Goal: Information Seeking & Learning: Learn about a topic

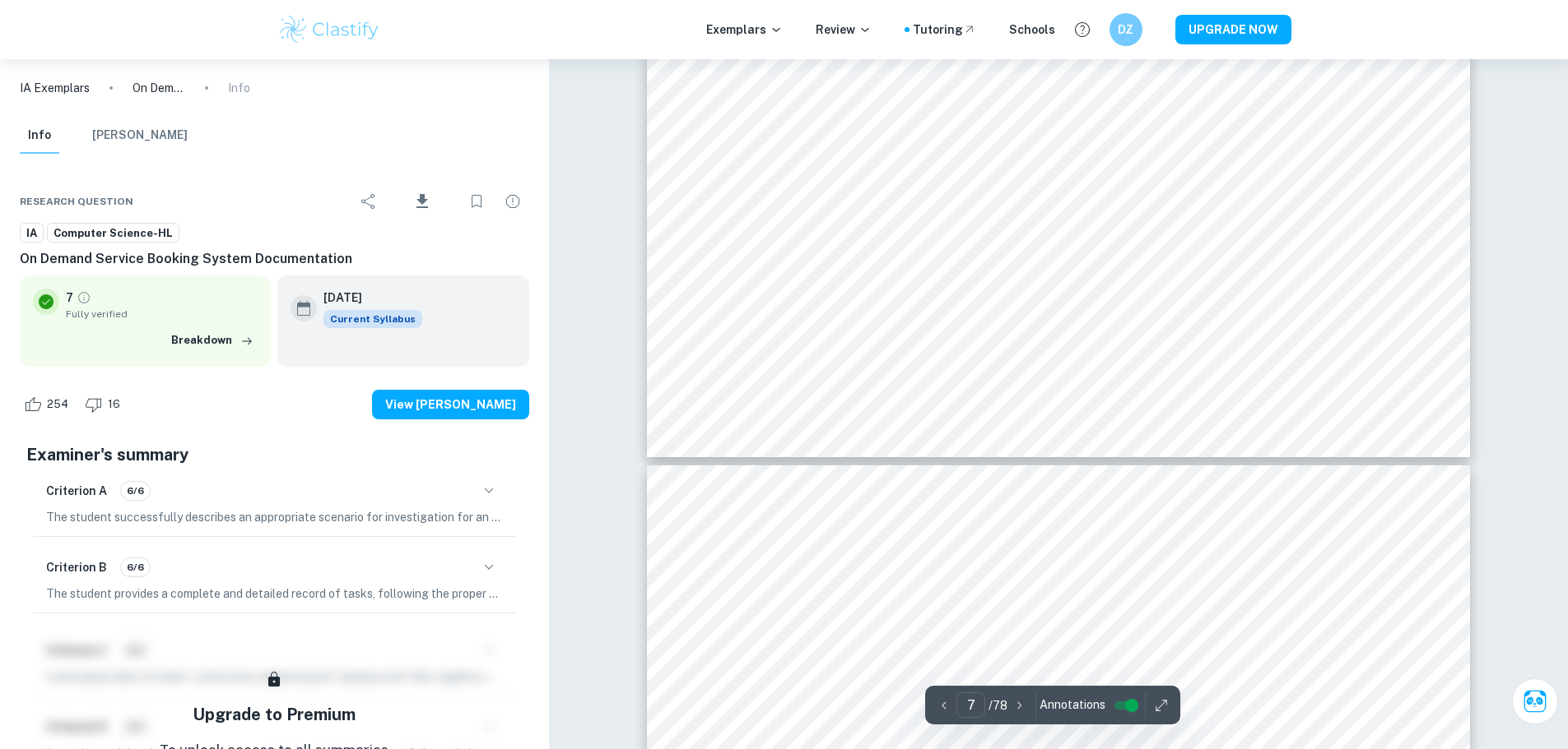
scroll to position [8473, 0]
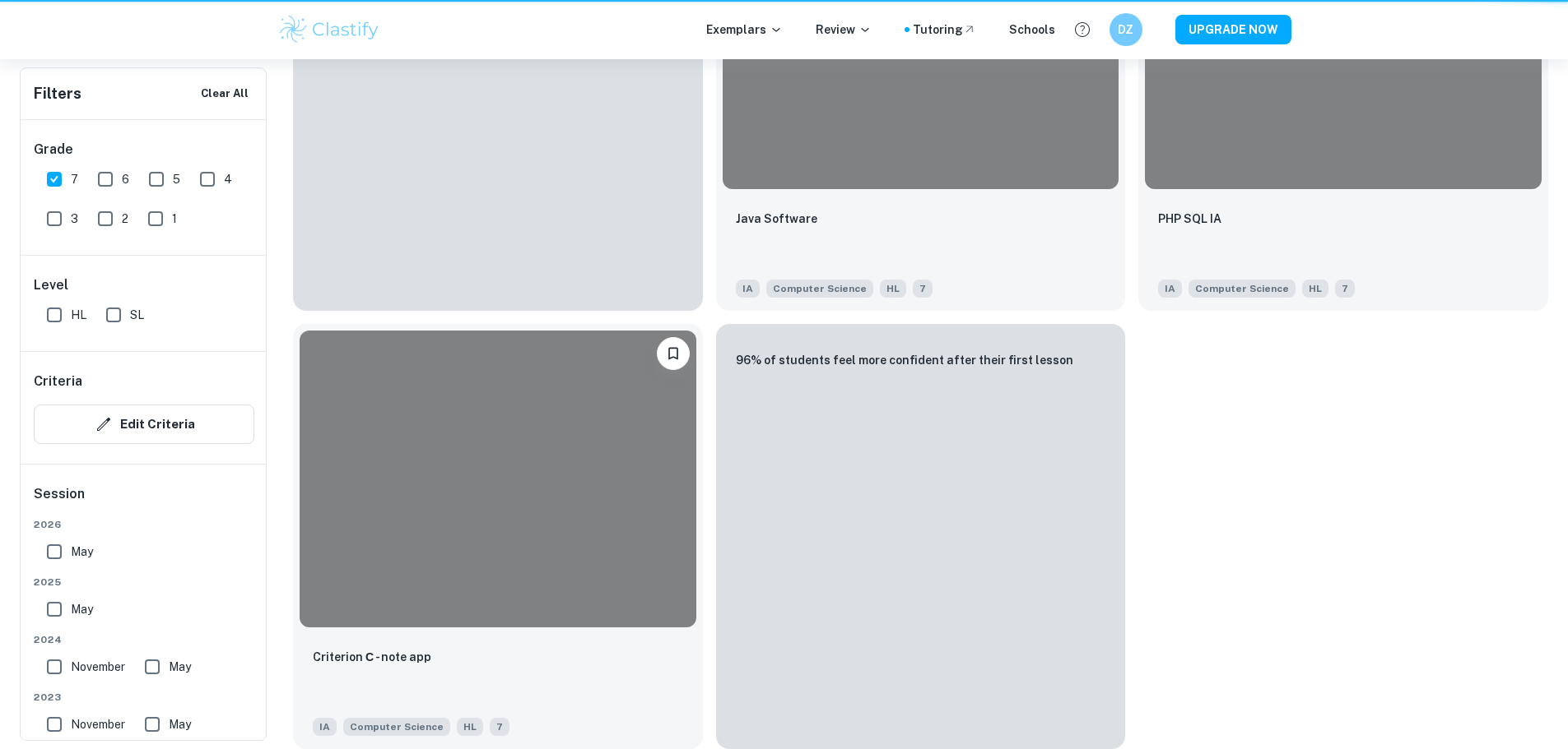
scroll to position [412, 0]
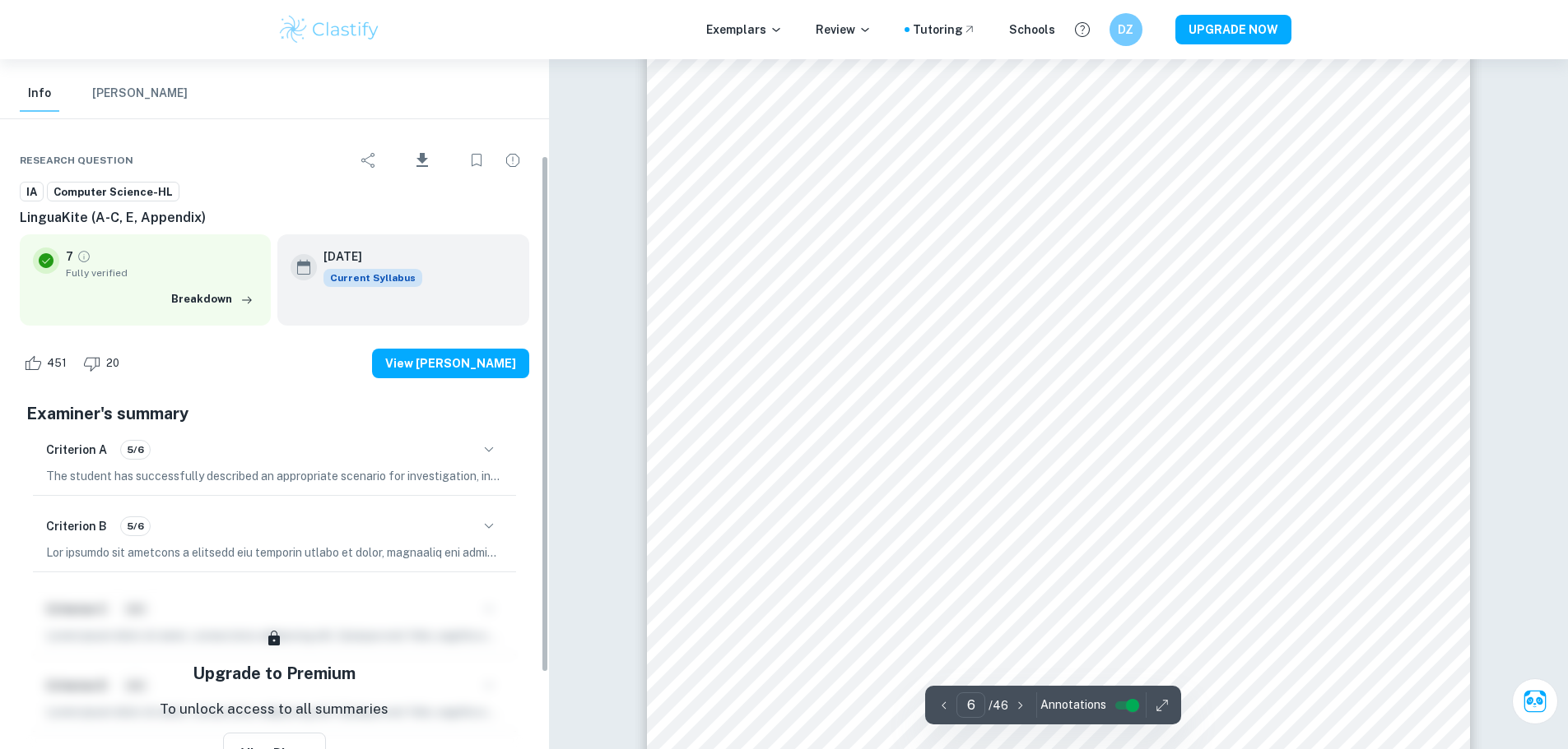
scroll to position [165, 0]
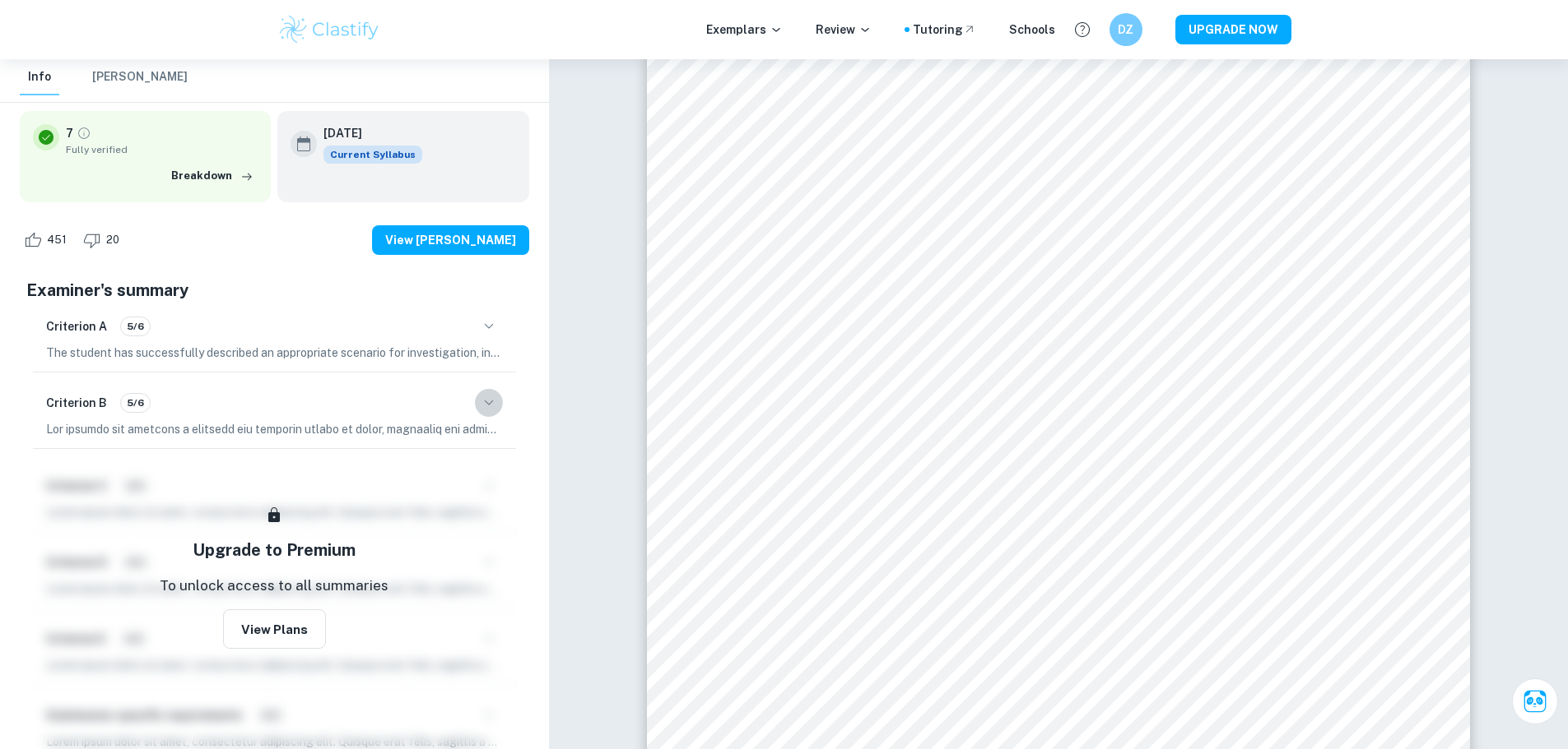
click at [488, 398] on icon "button" at bounding box center [489, 403] width 20 height 20
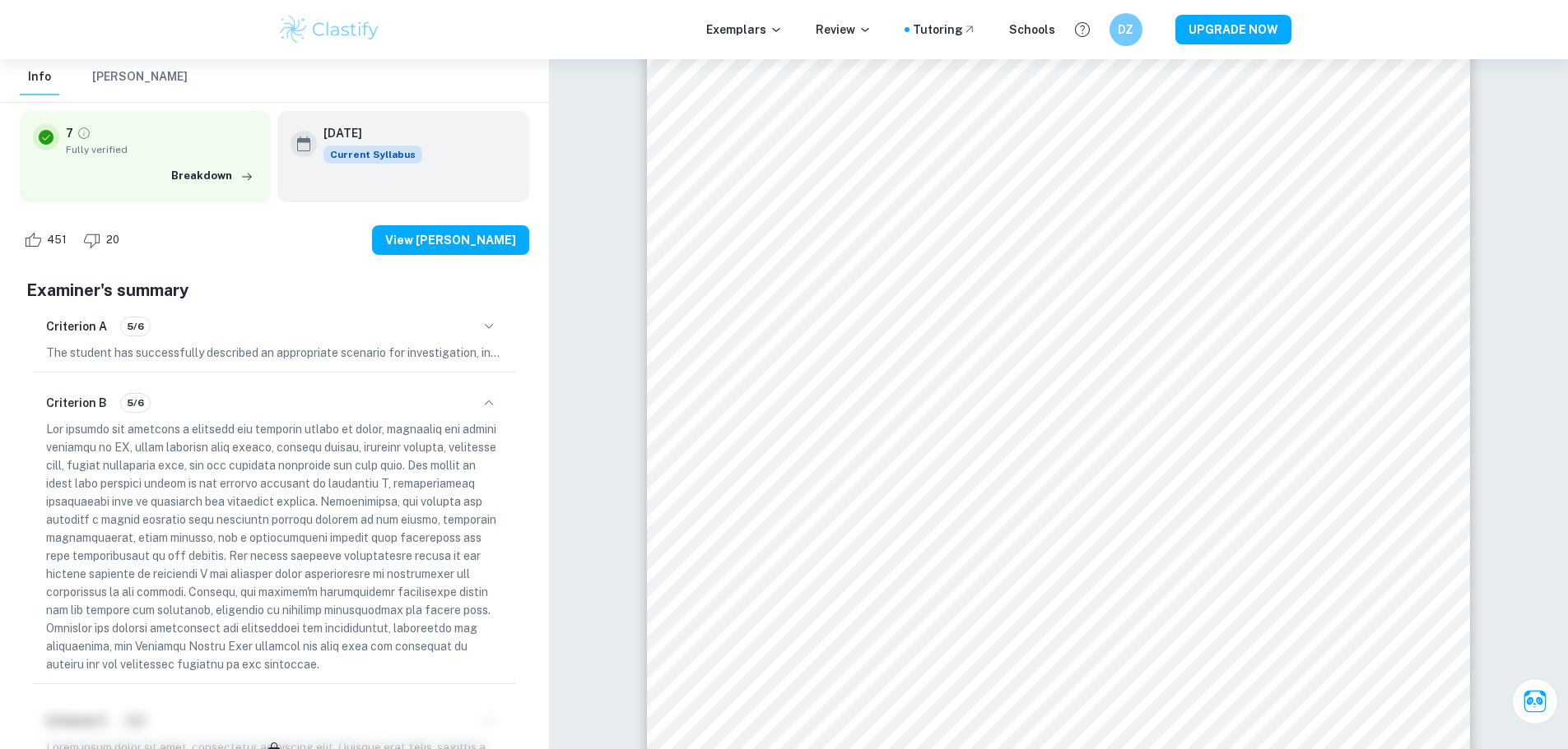
click at [488, 398] on icon "button" at bounding box center [489, 403] width 20 height 20
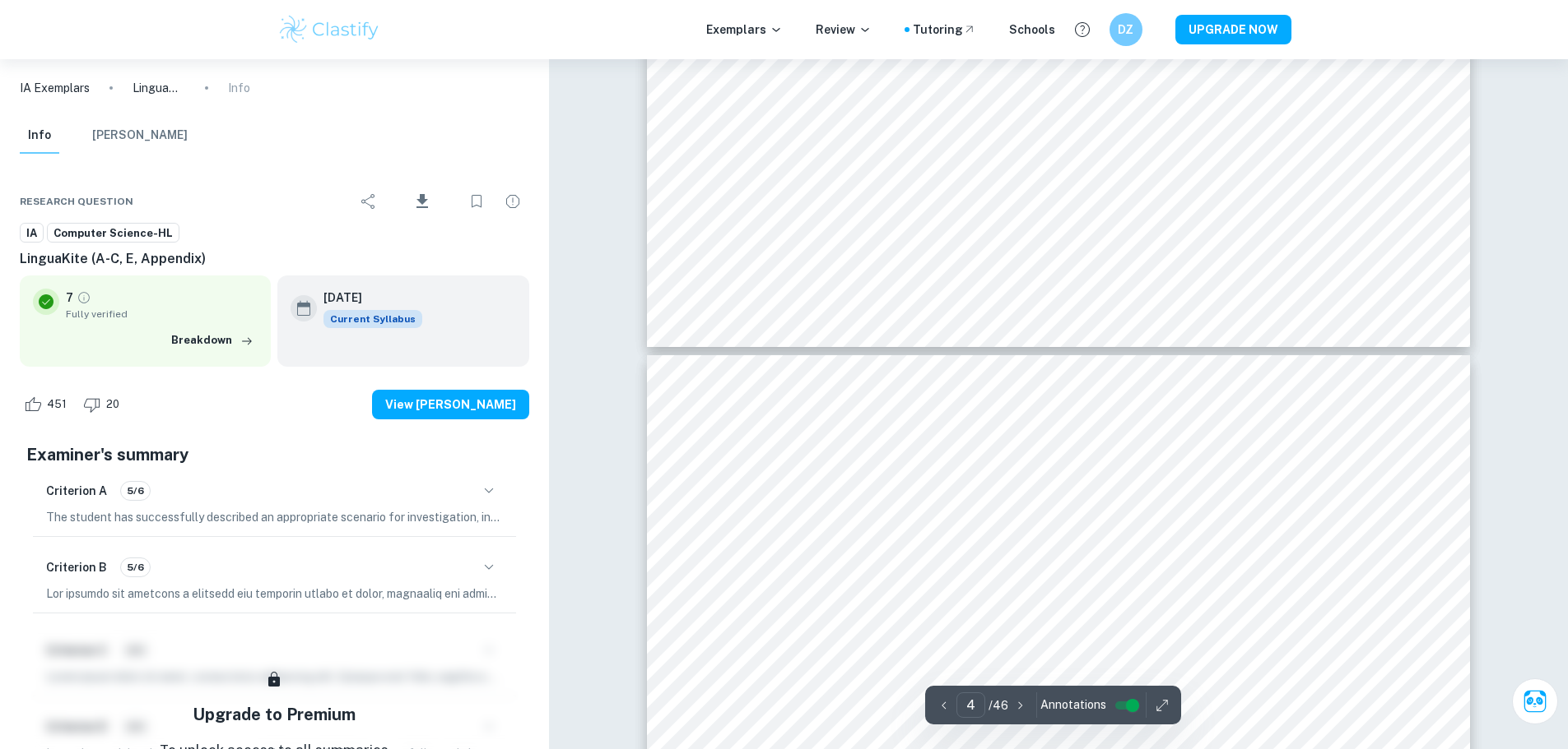
scroll to position [3291, 0]
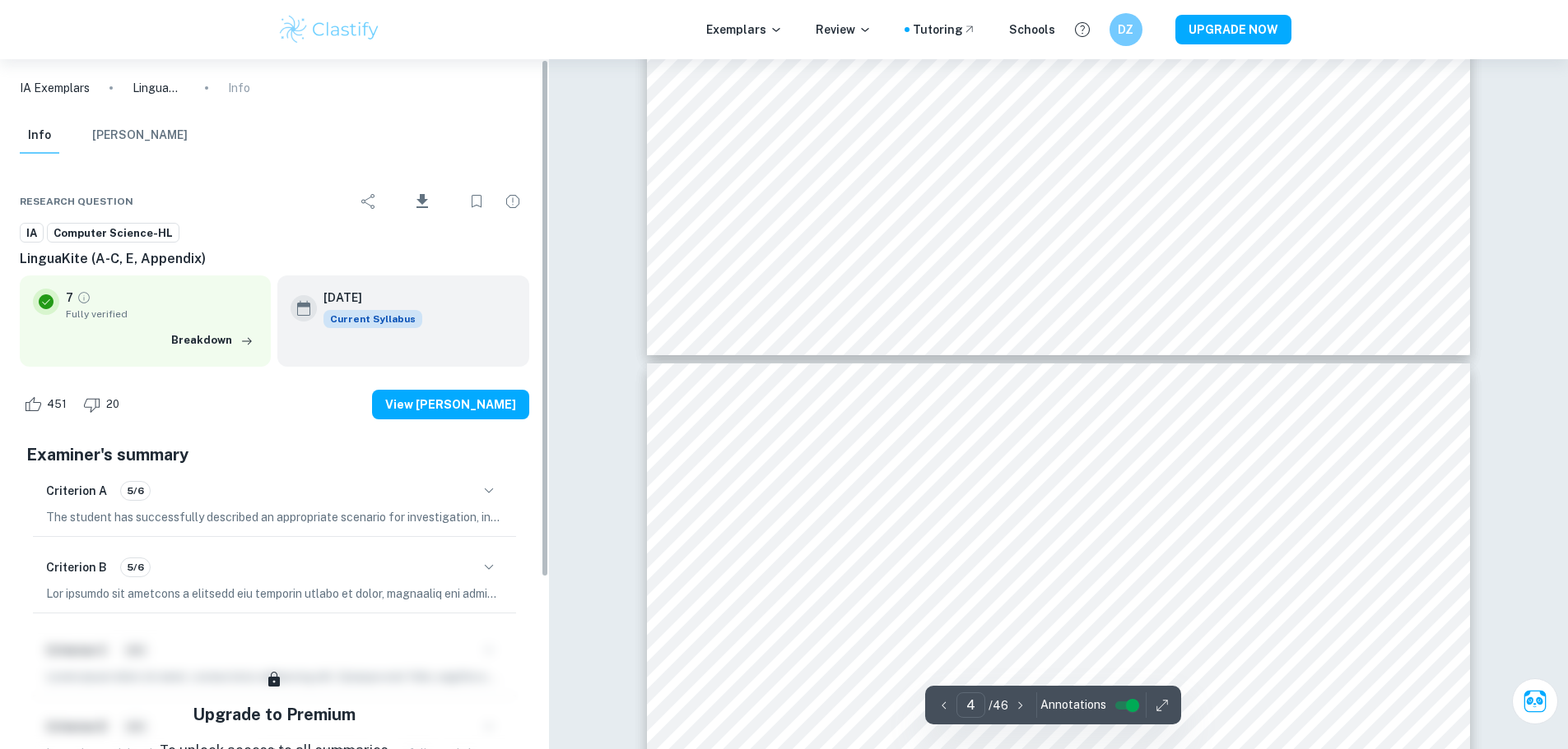
click at [498, 499] on icon "button" at bounding box center [489, 490] width 20 height 20
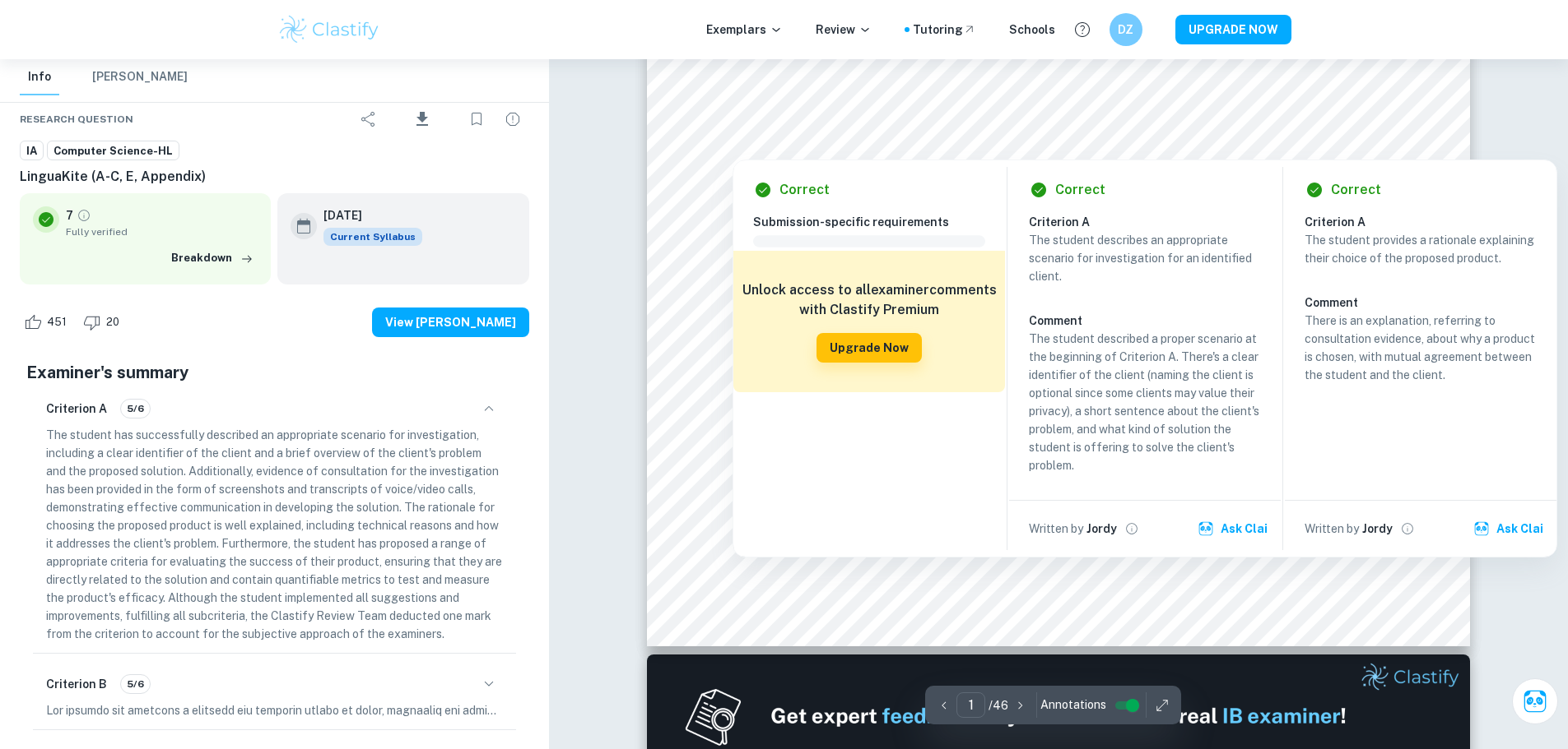
scroll to position [905, 0]
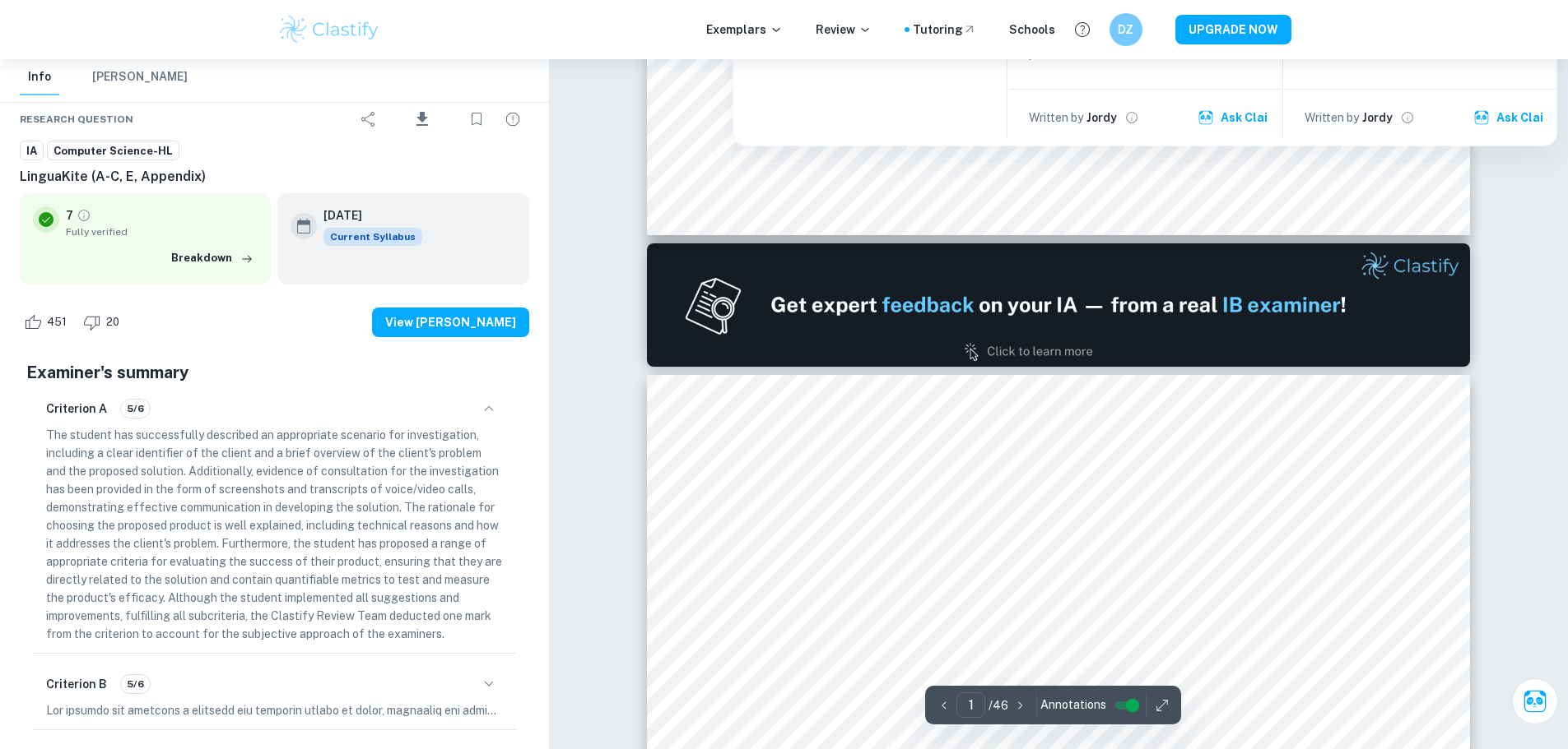
type input "2"
